Goal: Transaction & Acquisition: Download file/media

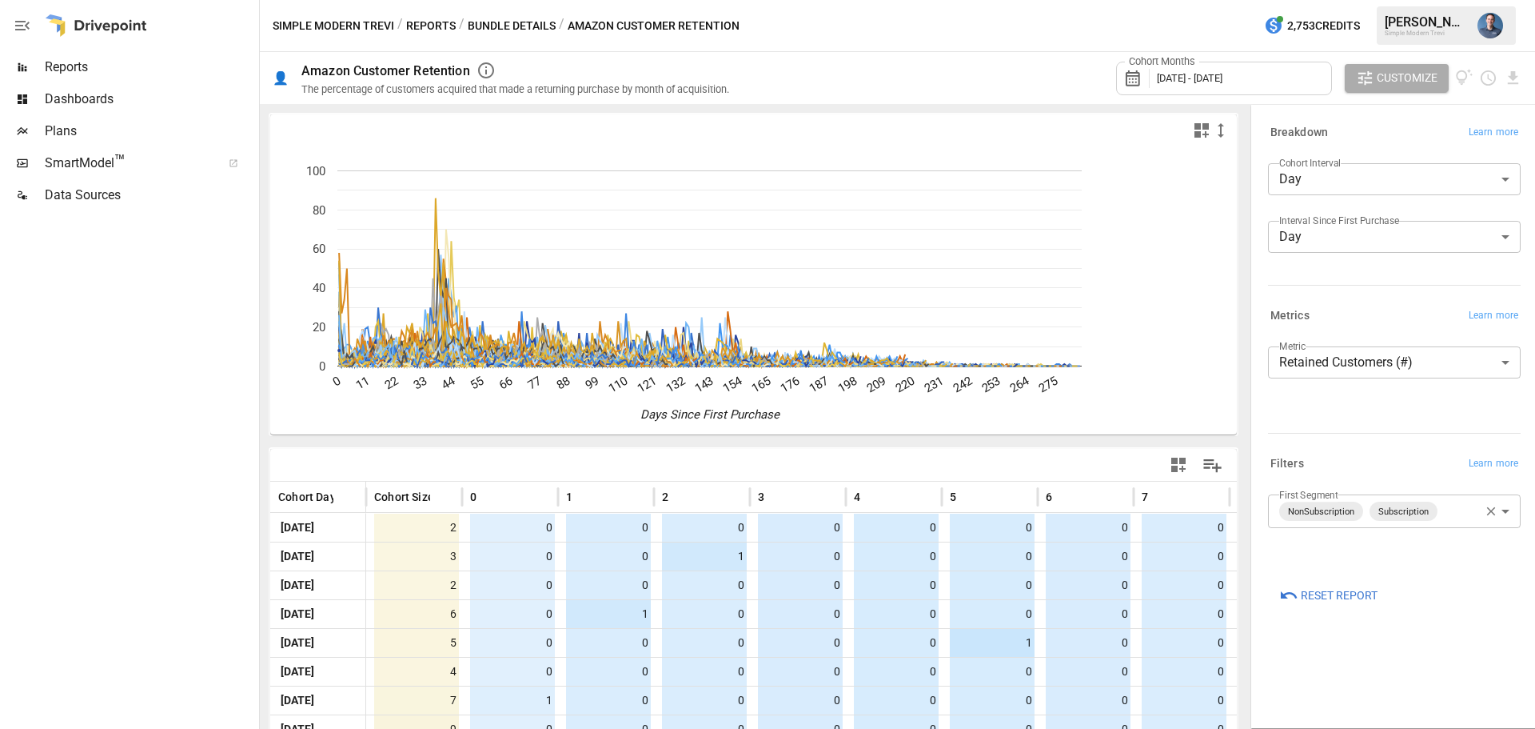
click at [1433, 0] on body "Reports Dashboards Plans SmartModel ™ Data Sources Simple Modern Trevi / Report…" at bounding box center [767, 0] width 1535 height 0
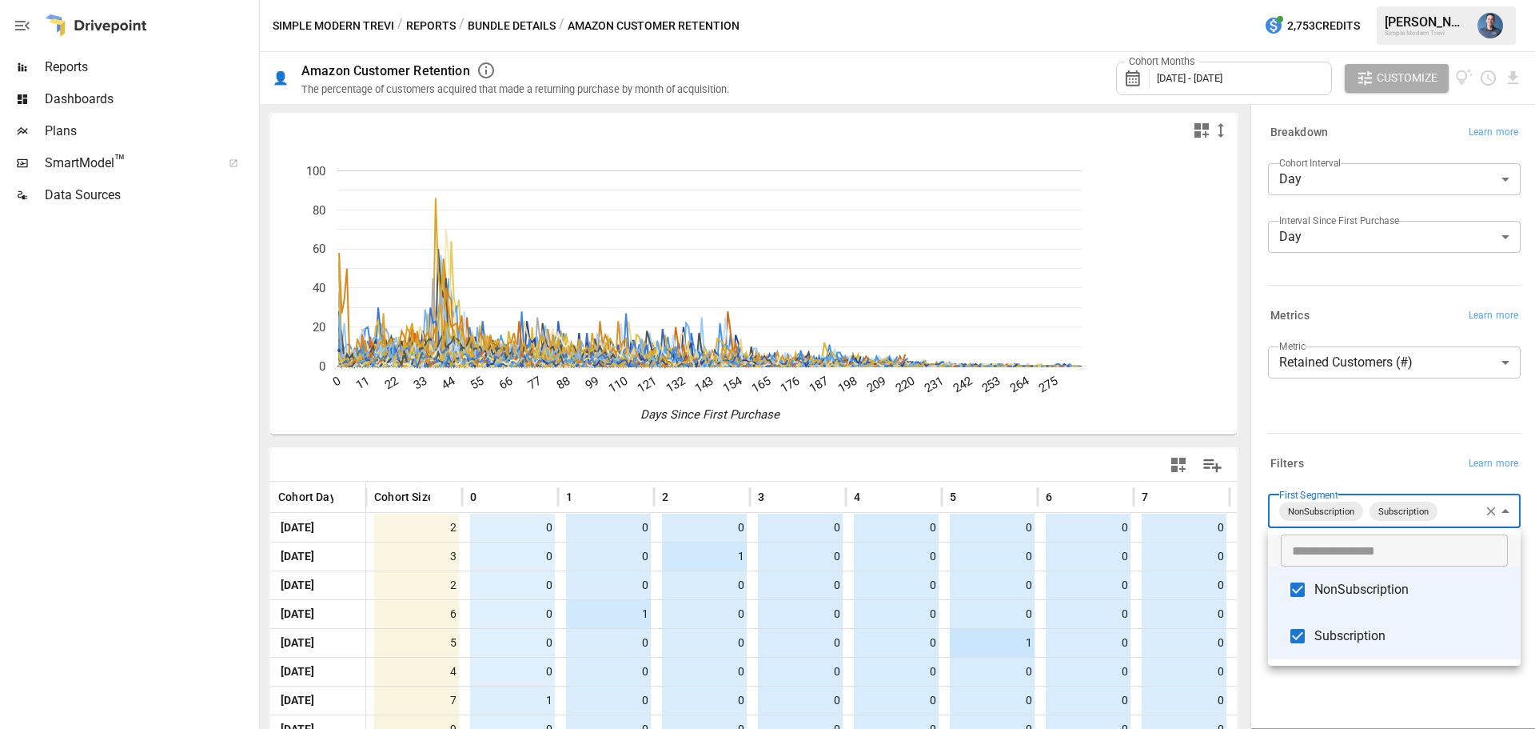
click at [1352, 629] on span "Subscription" at bounding box center [1412, 635] width 194 height 19
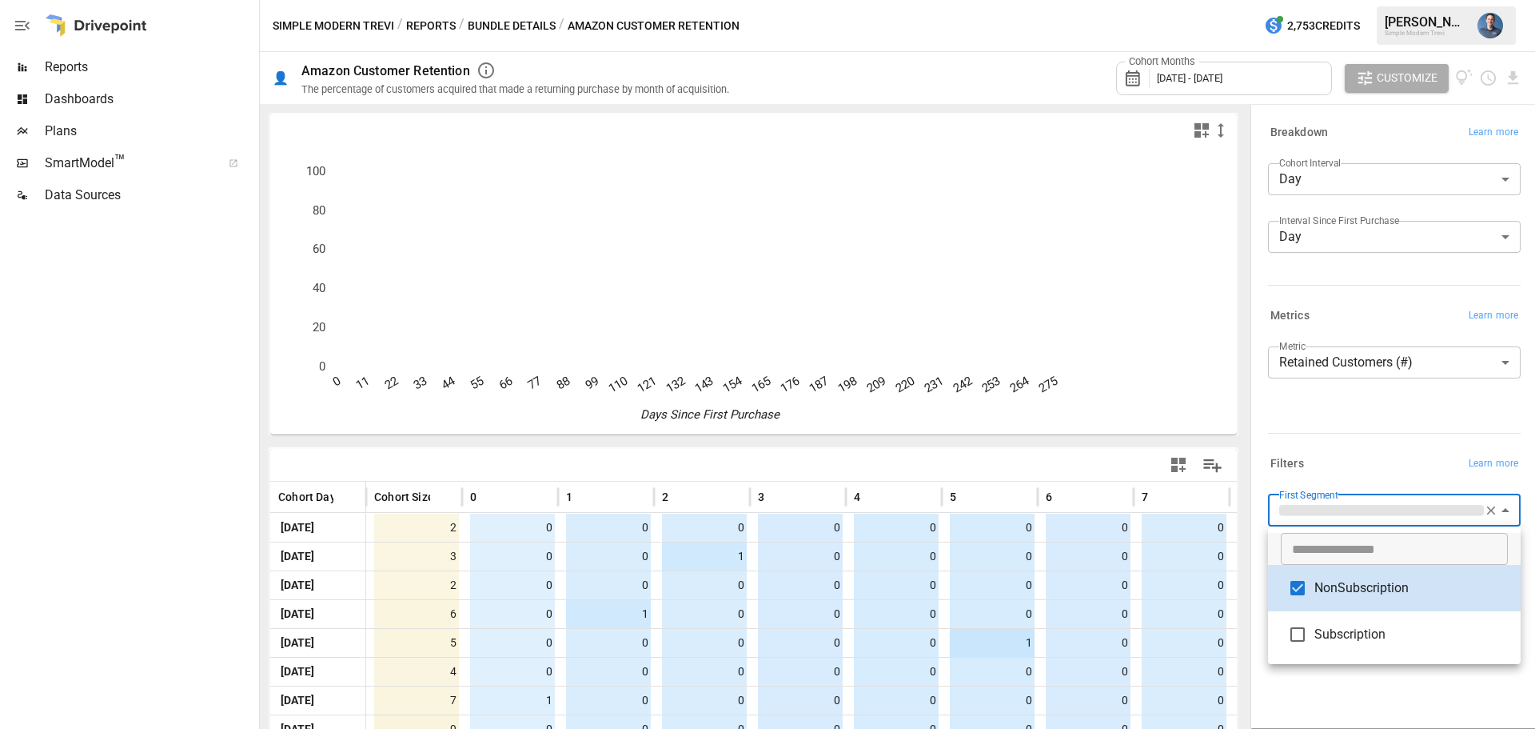
type input "**********"
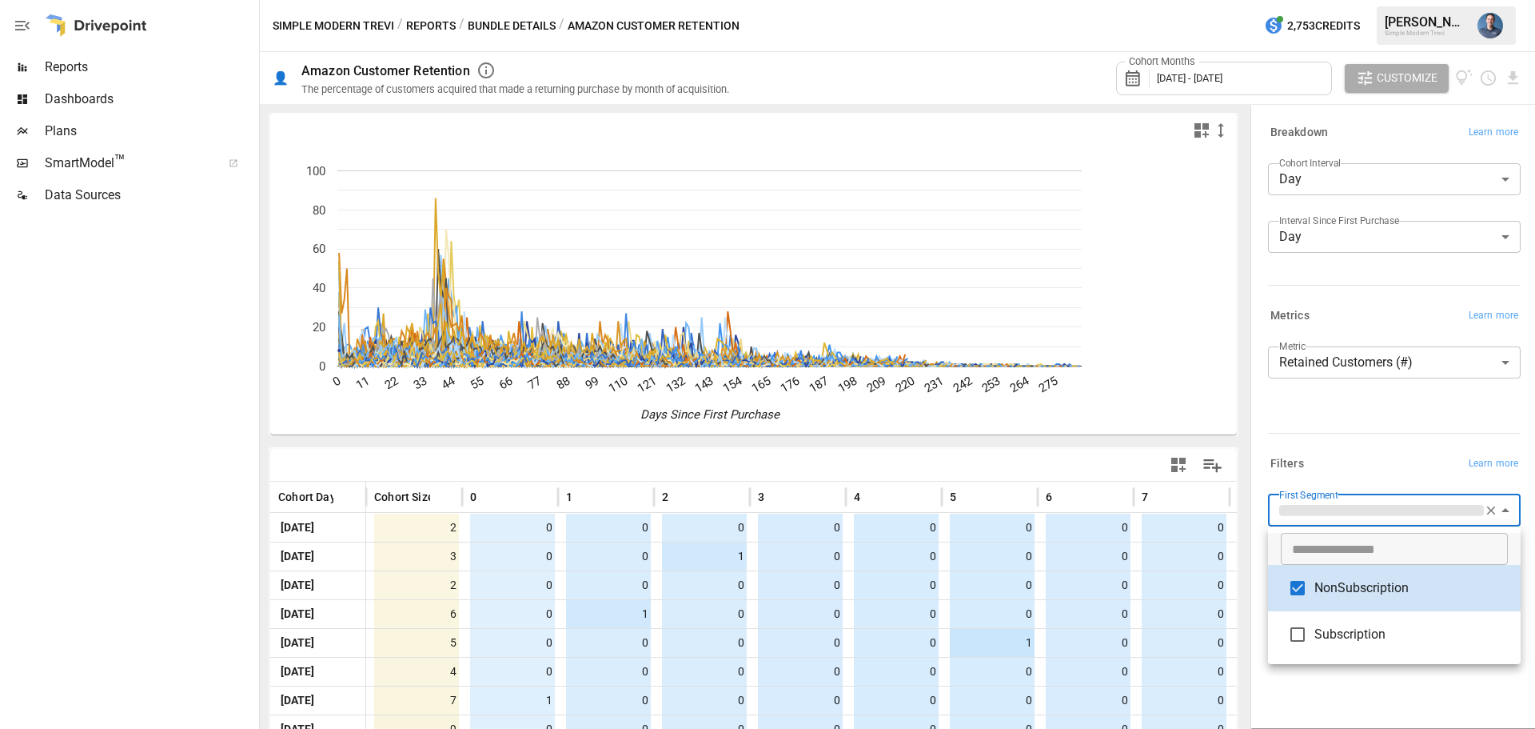
click at [1380, 415] on div at bounding box center [767, 364] width 1535 height 729
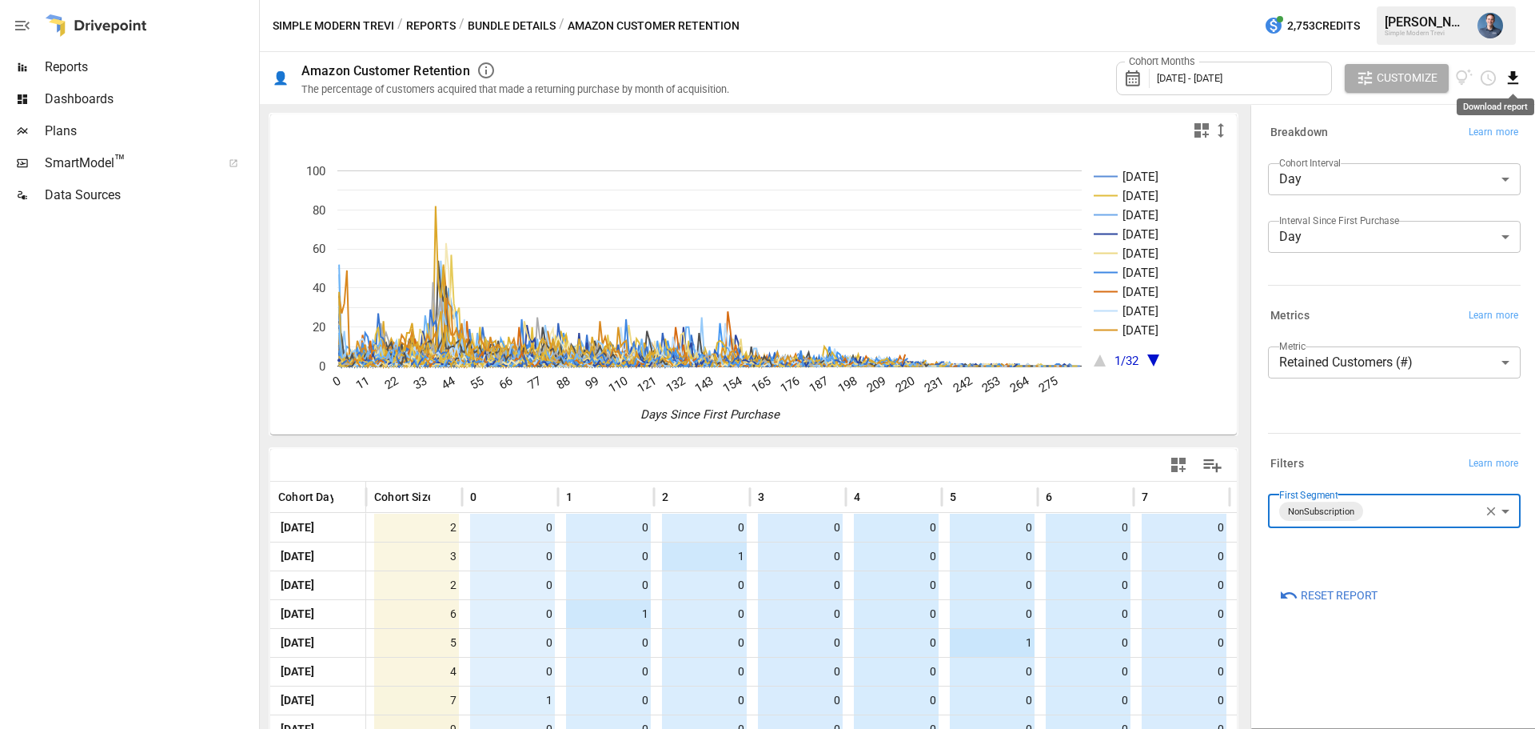
click at [1519, 70] on icon "Download report" at bounding box center [1513, 78] width 18 height 18
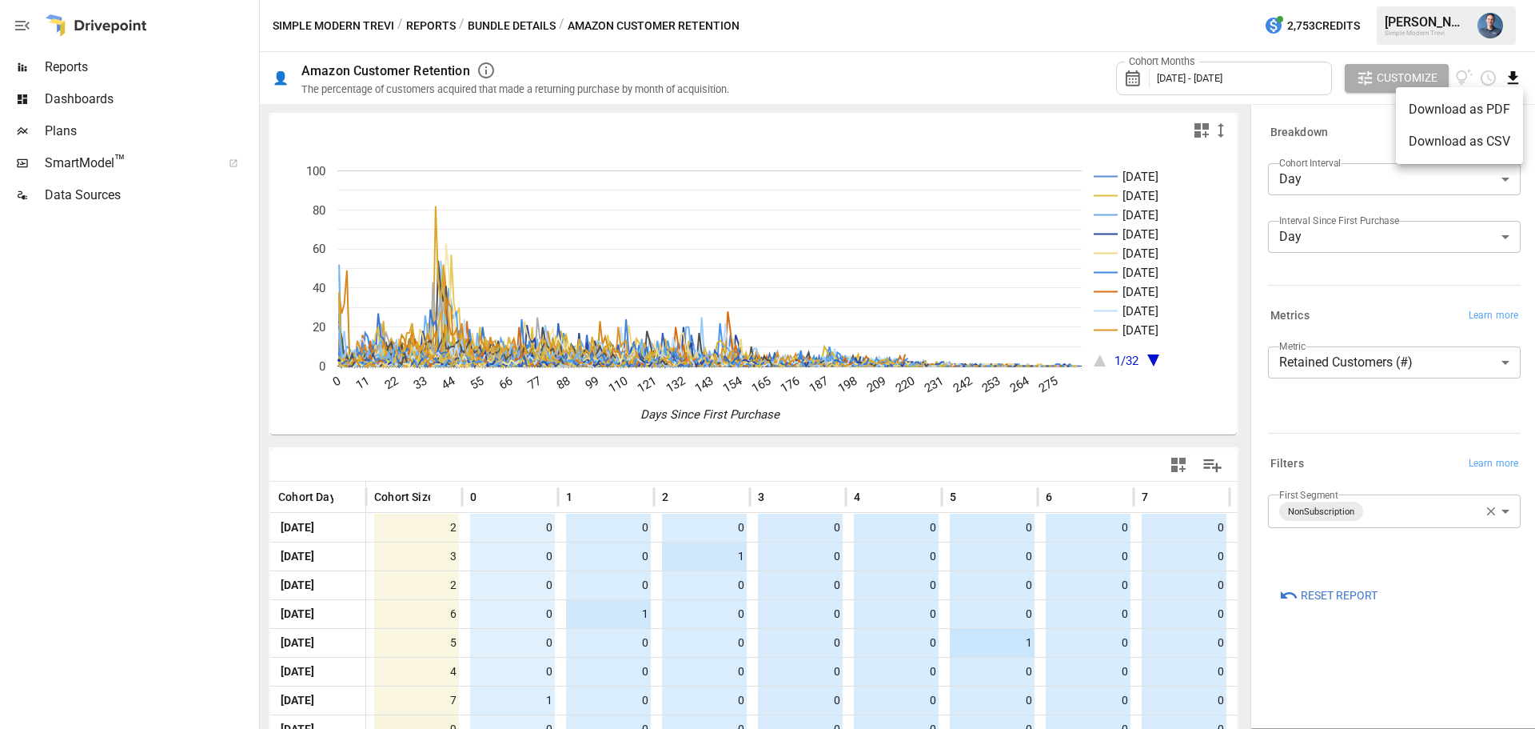
click at [1448, 148] on li "Download as CSV" at bounding box center [1459, 142] width 127 height 32
click at [1357, 0] on body "Reports Dashboards Plans SmartModel ™ Data Sources Simple Modern Trevi / Report…" at bounding box center [767, 0] width 1535 height 0
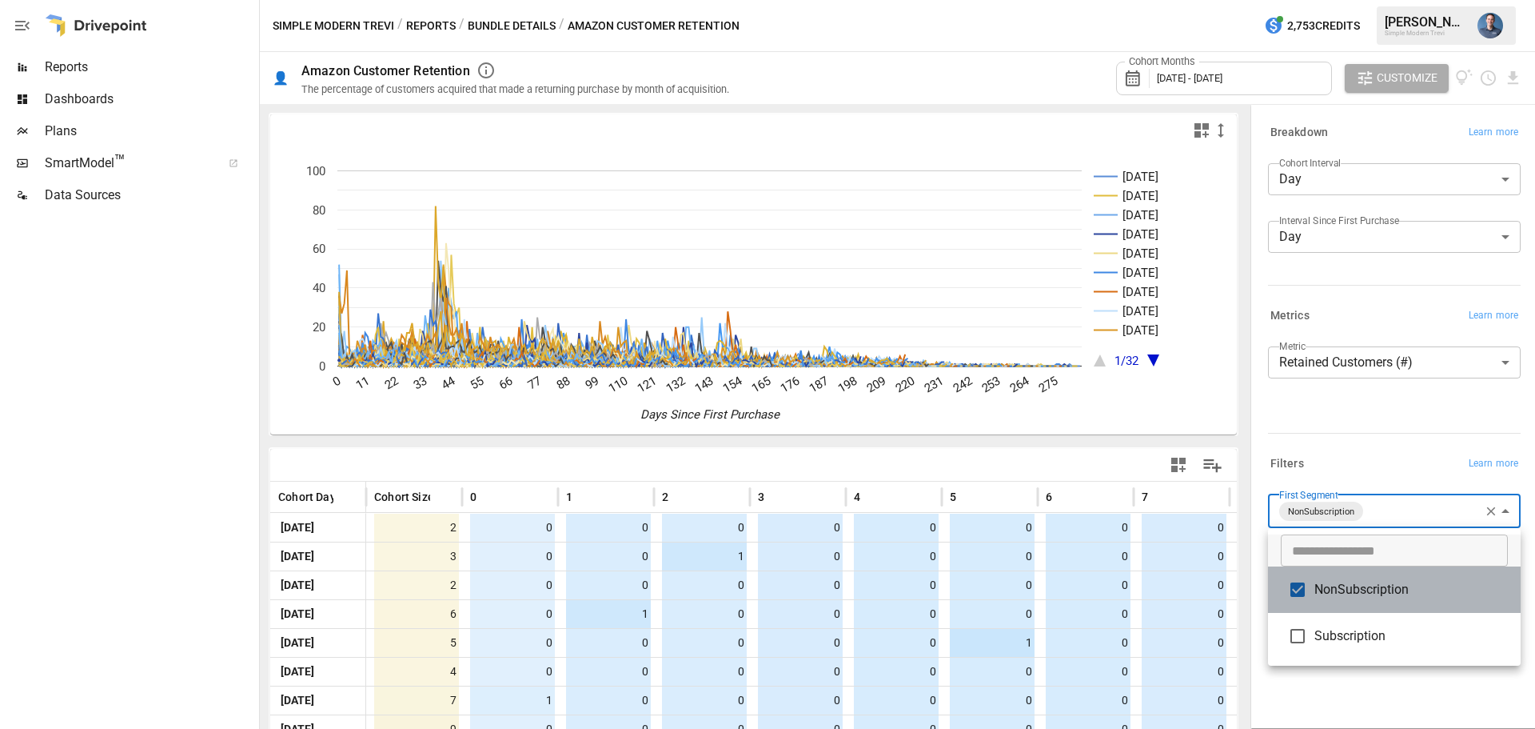
click at [1329, 594] on span "NonSubscription" at bounding box center [1412, 589] width 194 height 19
click at [1344, 626] on span "Subscription" at bounding box center [1412, 635] width 194 height 19
type input "**********"
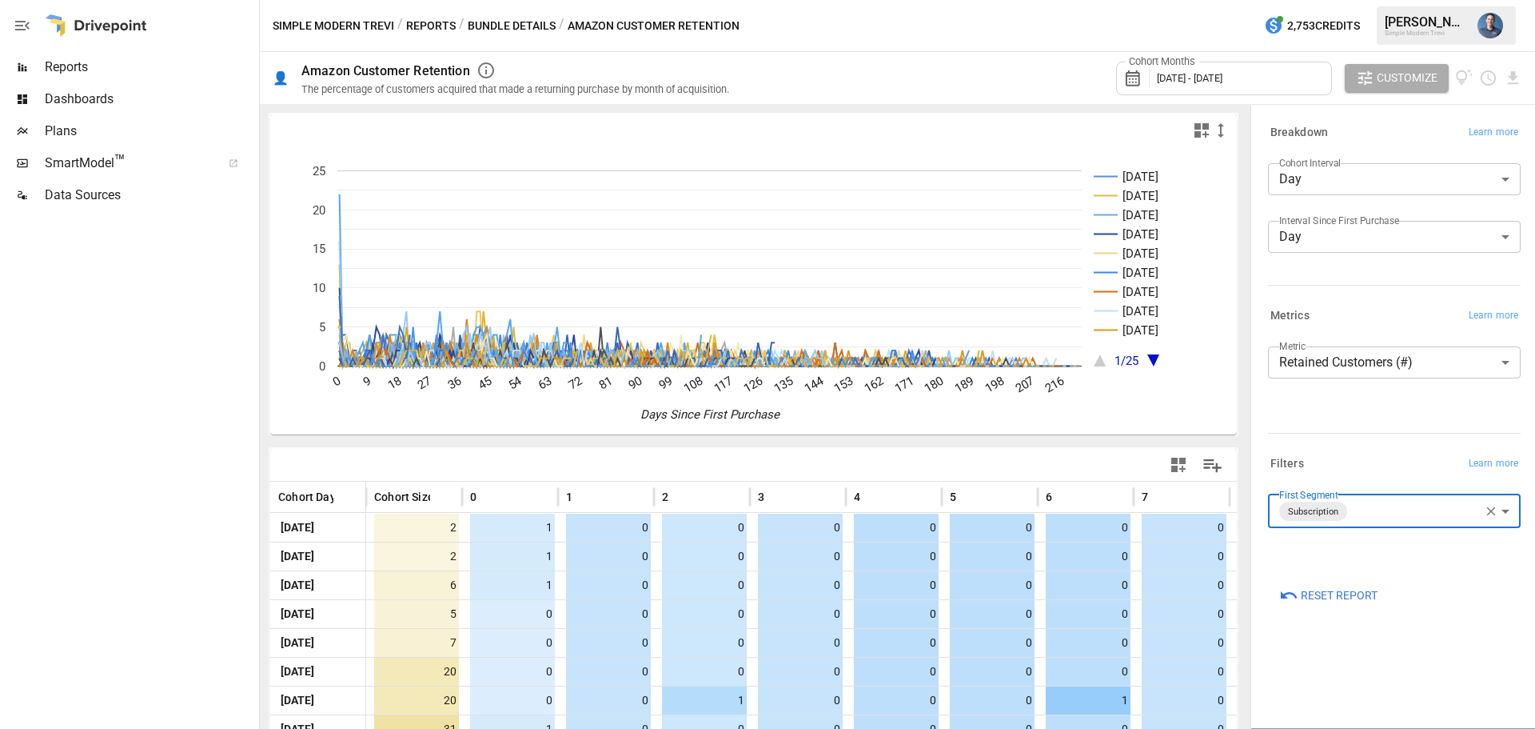
click at [1511, 68] on div "Cohort Months December 2024 - December 2025 Customize" at bounding box center [1319, 78] width 406 height 52
click at [1509, 84] on icon "Download report" at bounding box center [1513, 77] width 10 height 13
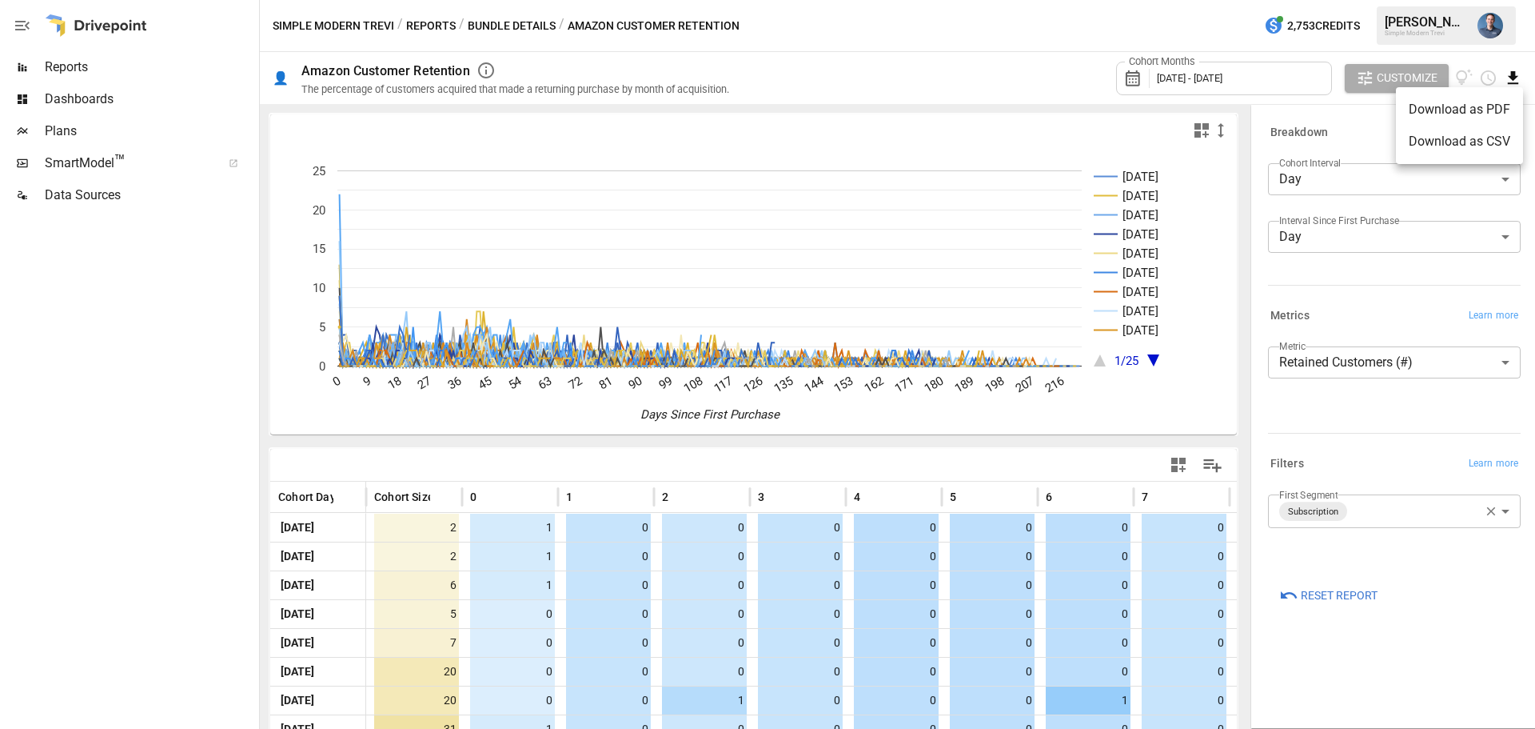
click at [1445, 146] on li "Download as CSV" at bounding box center [1459, 142] width 127 height 32
